Goal: Information Seeking & Learning: Learn about a topic

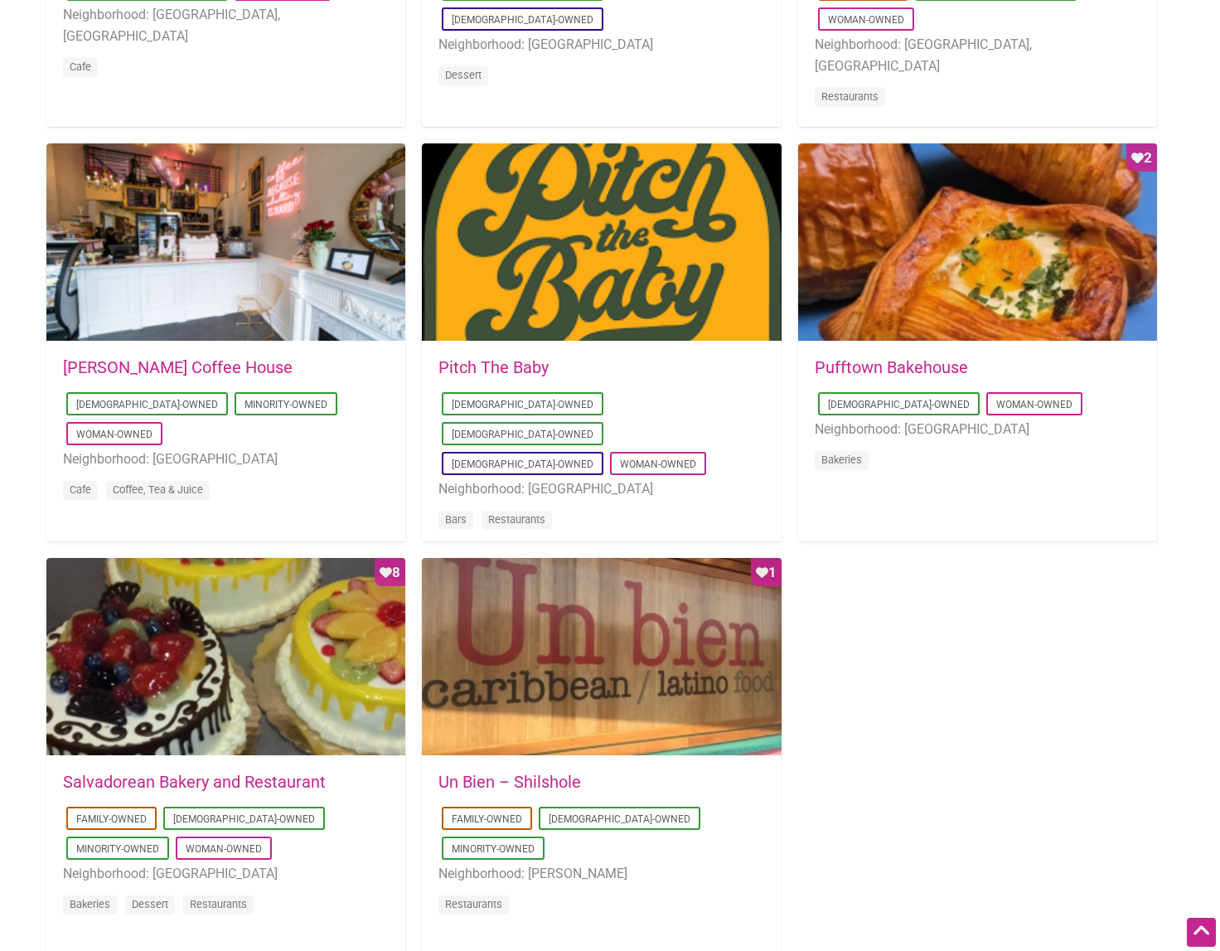
scroll to position [1193, 0]
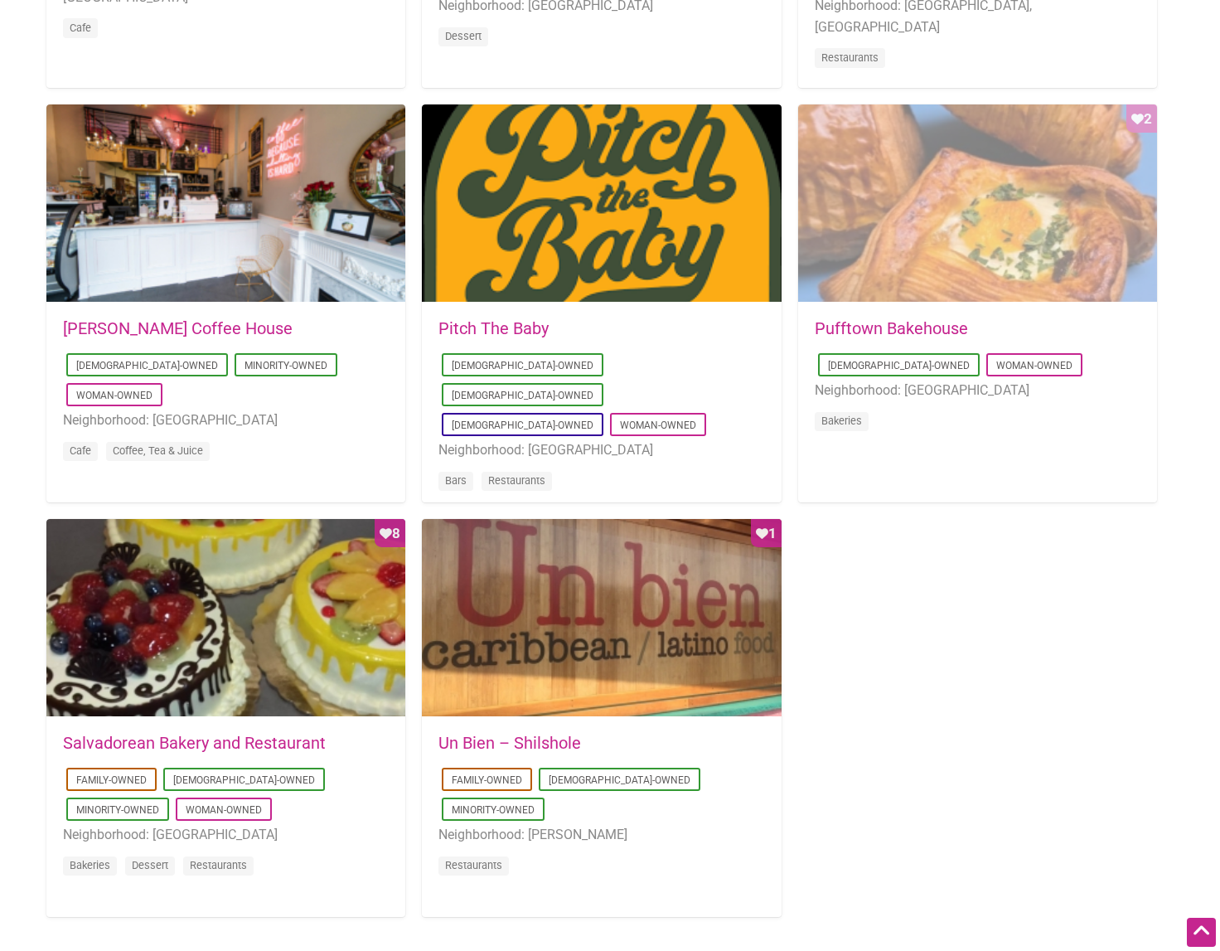
click at [966, 235] on div "Favorite Count 2" at bounding box center [977, 203] width 359 height 199
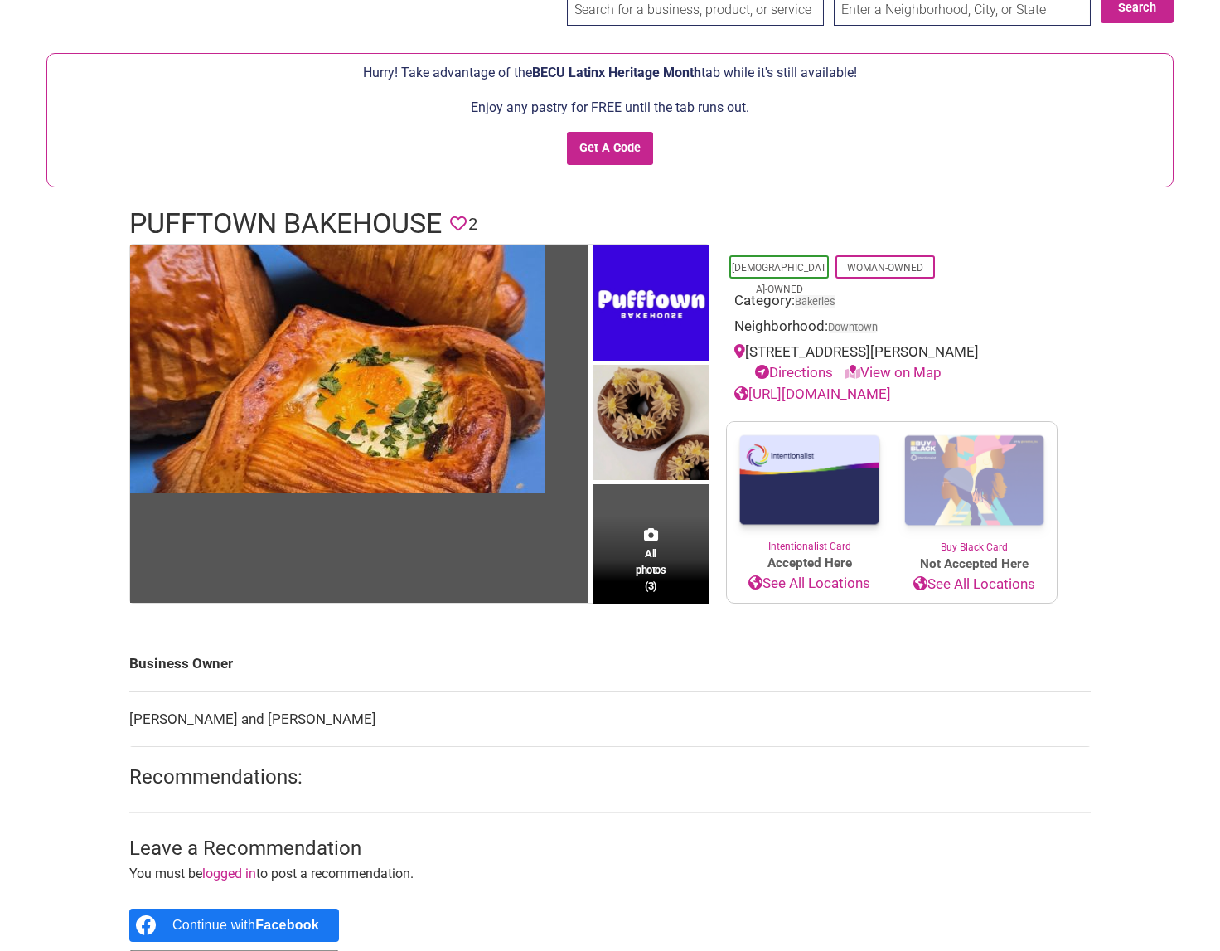
scroll to position [199, 0]
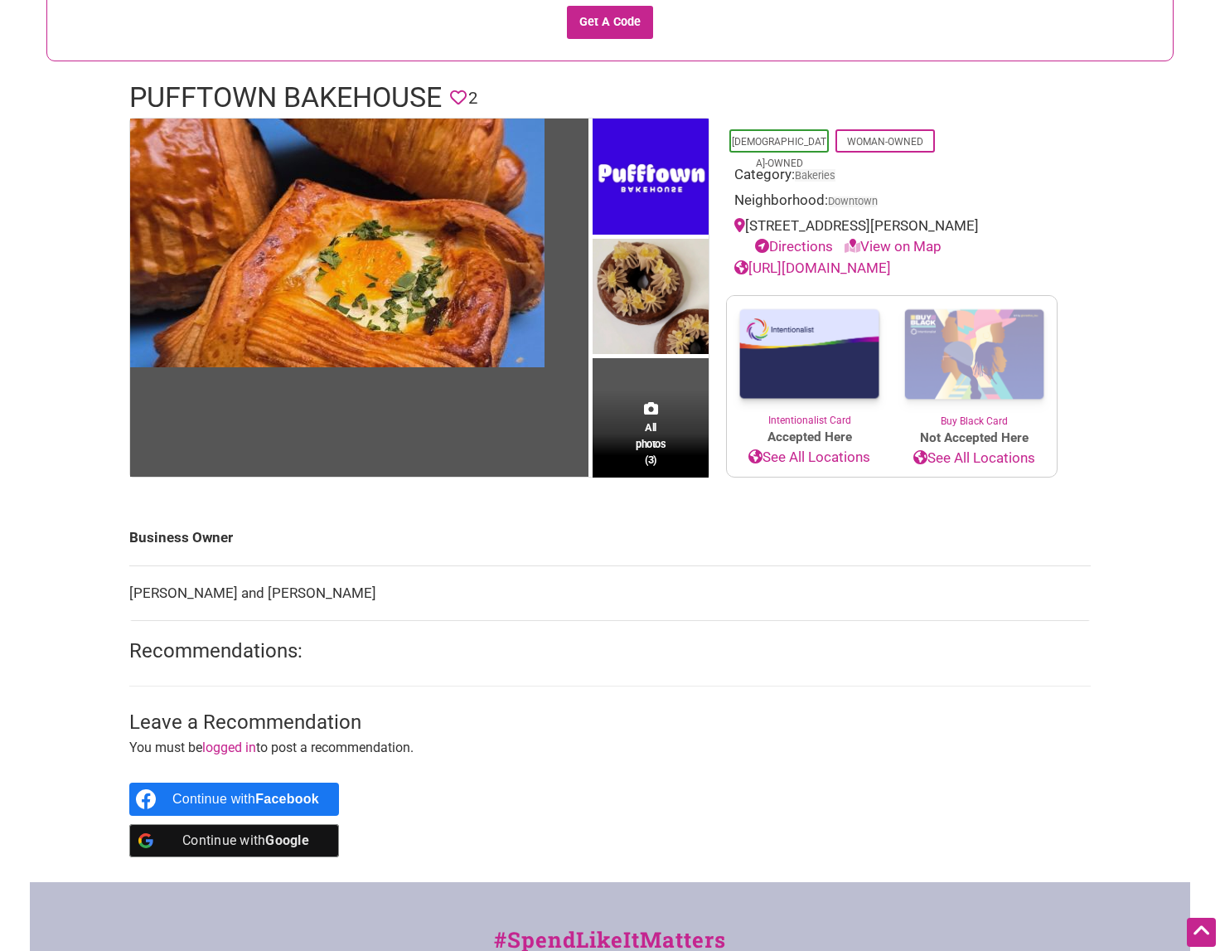
click at [414, 566] on td "[PERSON_NAME] and [PERSON_NAME]" at bounding box center [609, 593] width 961 height 56
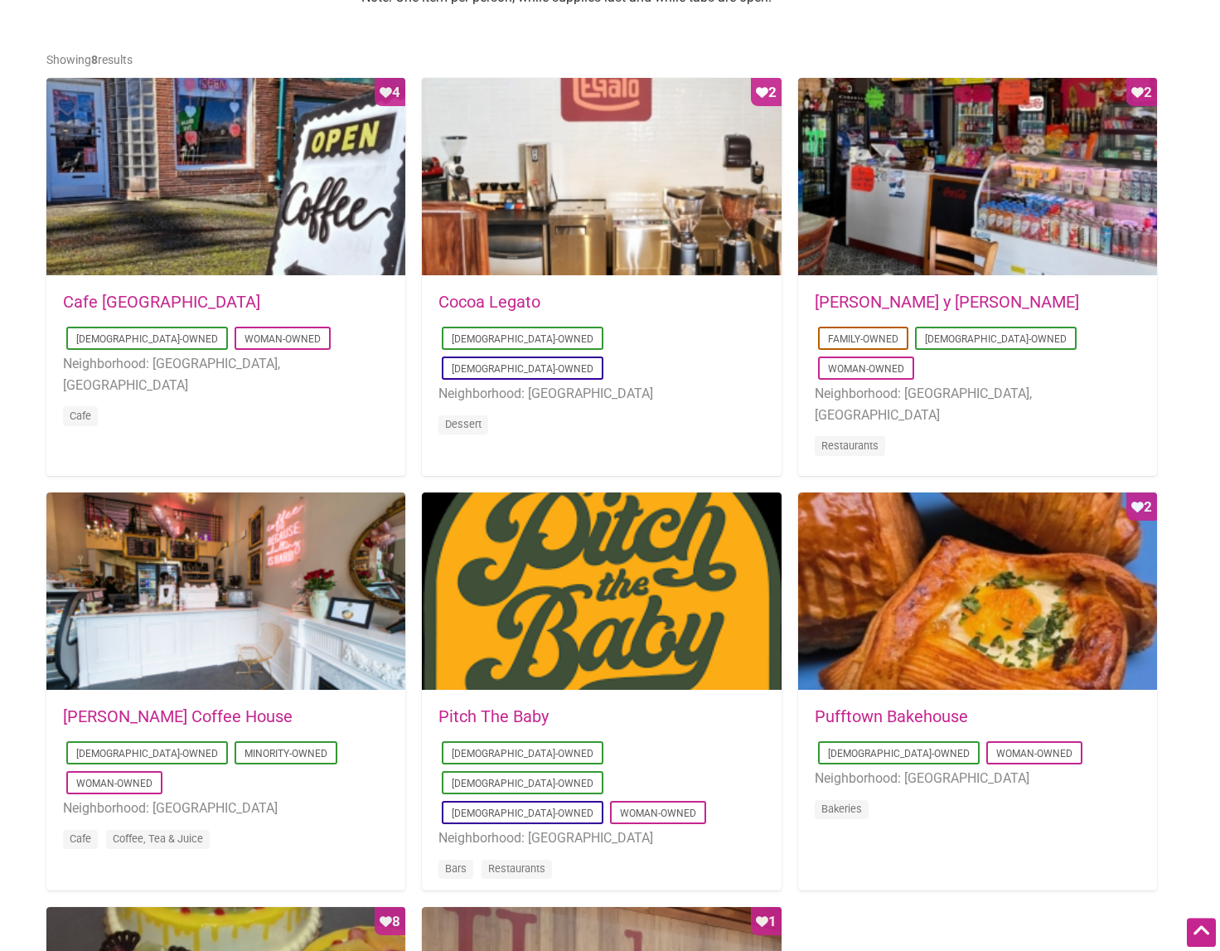
scroll to position [1140, 0]
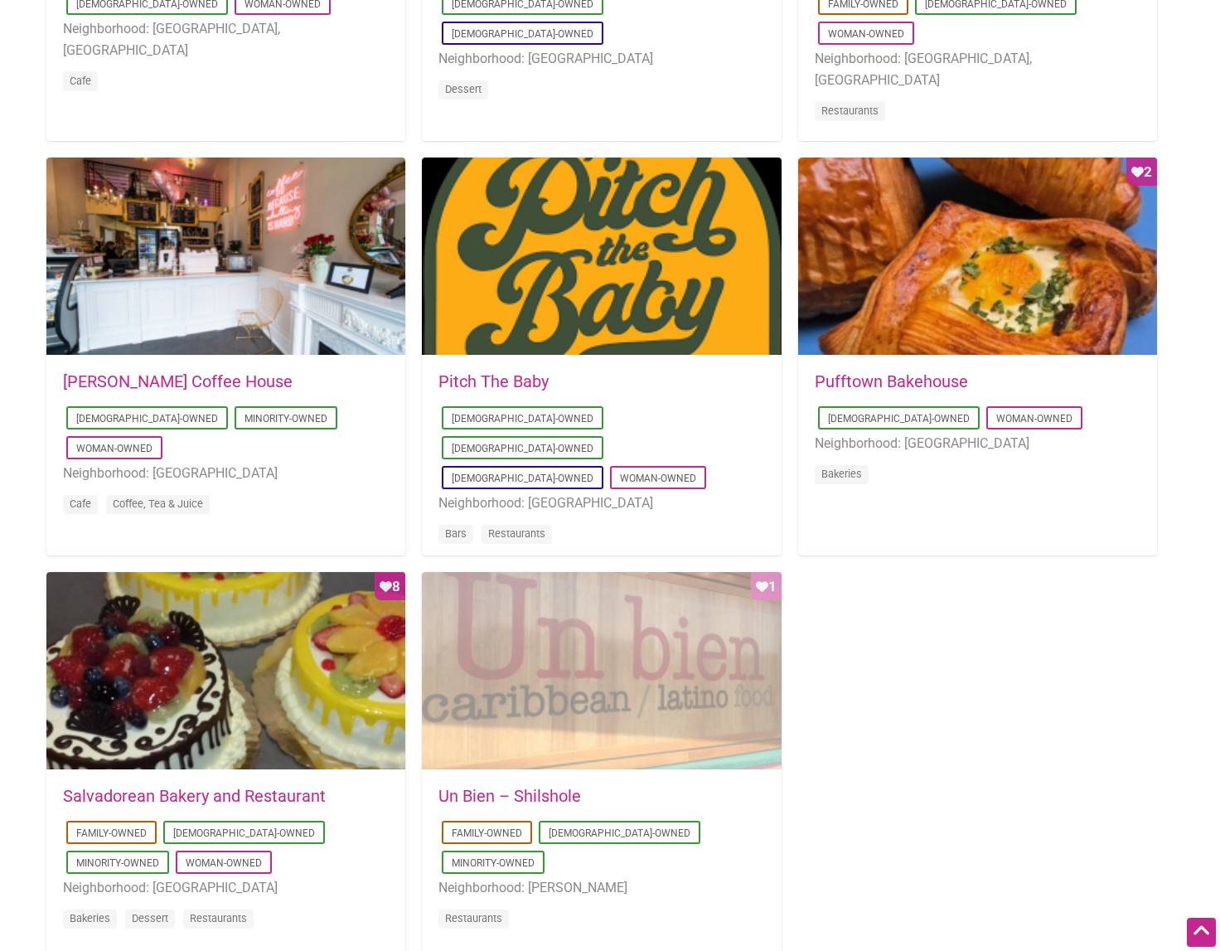
click at [572, 627] on div "Favorite Count 1" at bounding box center [601, 671] width 359 height 199
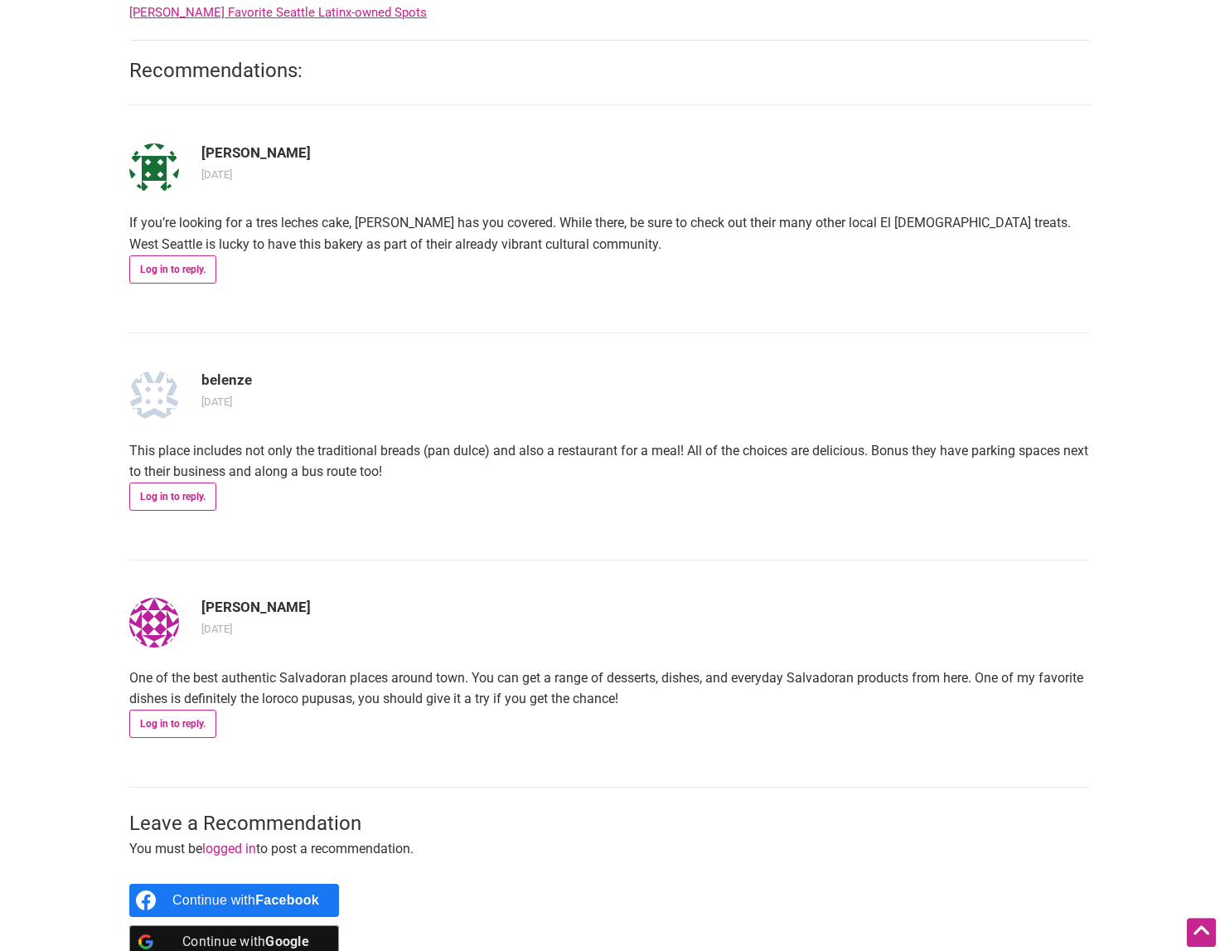
scroll to position [1339, 0]
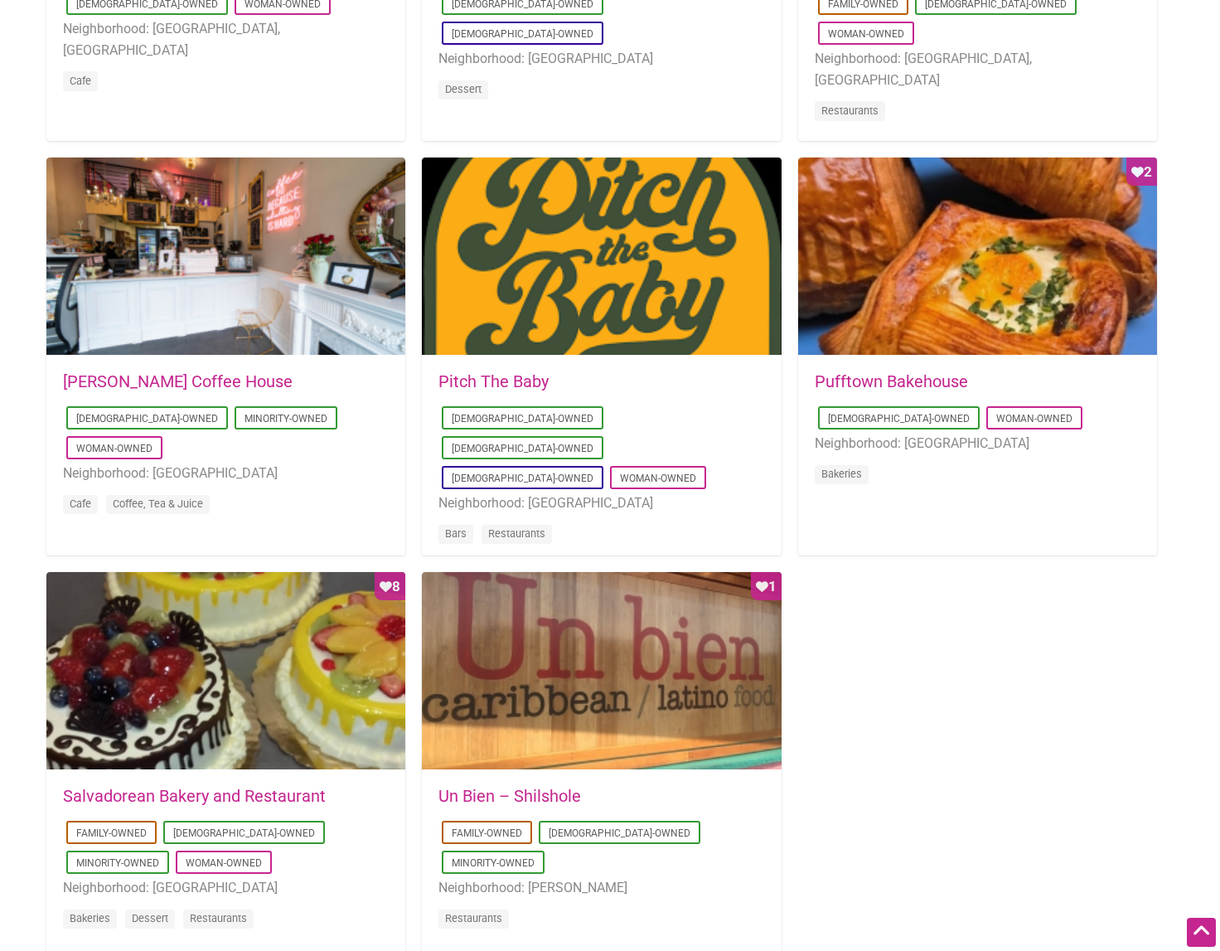
scroll to position [1140, 0]
